Goal: Task Accomplishment & Management: Manage account settings

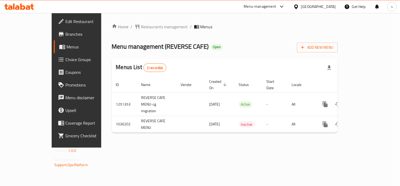
click at [275, 6] on div "Menu-management" at bounding box center [260, 6] width 32 height 6
click at [238, 57] on div "Restaurant-Management" at bounding box center [232, 58] width 41 height 6
